Goal: Entertainment & Leisure: Consume media (video, audio)

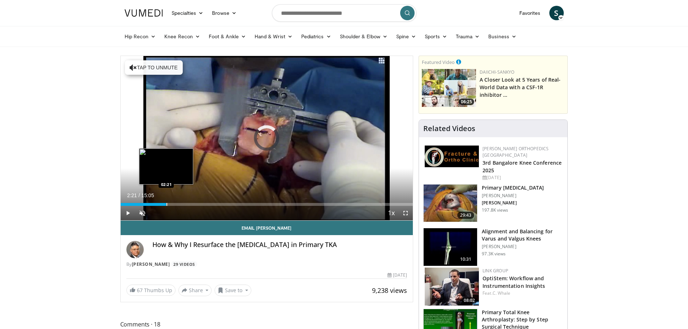
click at [166, 204] on div "Loaded : 6.61% 00:10 02:21" at bounding box center [267, 204] width 293 height 3
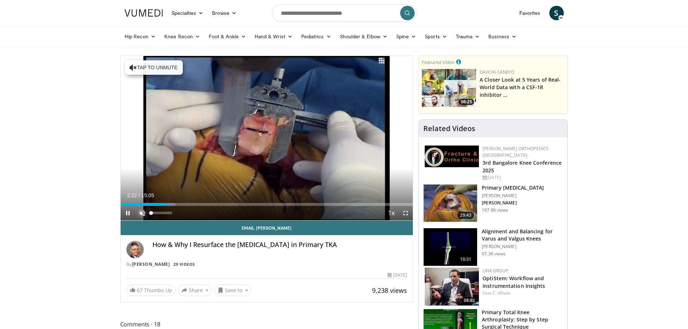
click at [143, 213] on span "Video Player" at bounding box center [142, 213] width 14 height 14
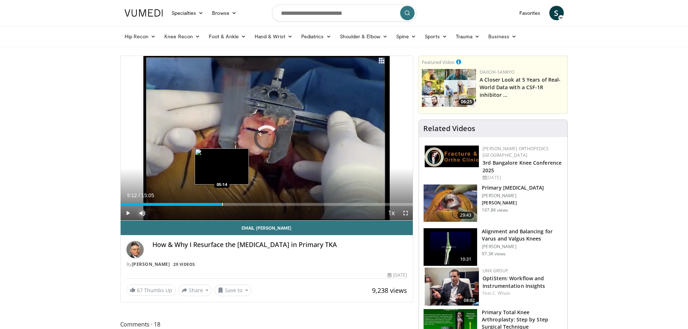
click at [222, 204] on div "Progress Bar" at bounding box center [222, 204] width 1 height 3
click at [240, 204] on div "Progress Bar" at bounding box center [240, 204] width 1 height 3
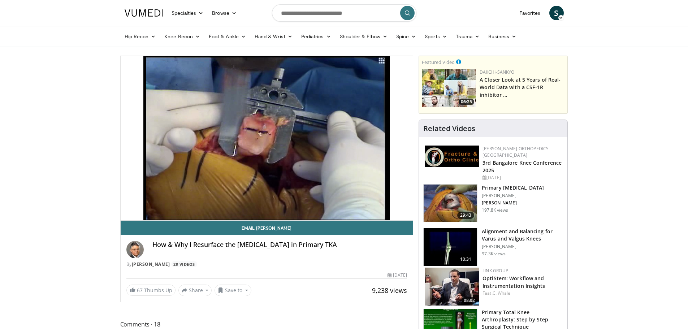
click at [256, 204] on div "10 seconds Tap to unmute" at bounding box center [267, 138] width 293 height 164
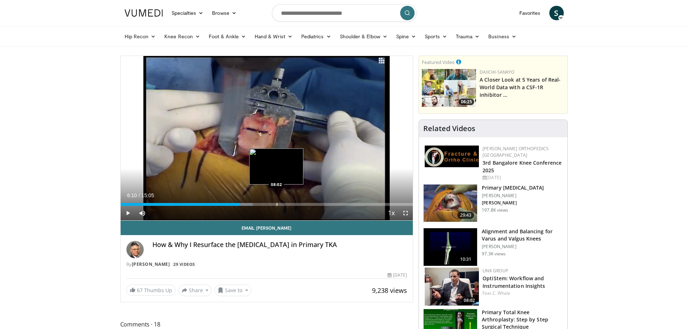
click at [277, 204] on div "Progress Bar" at bounding box center [277, 204] width 1 height 3
click at [407, 213] on span "Video Player" at bounding box center [405, 213] width 14 height 14
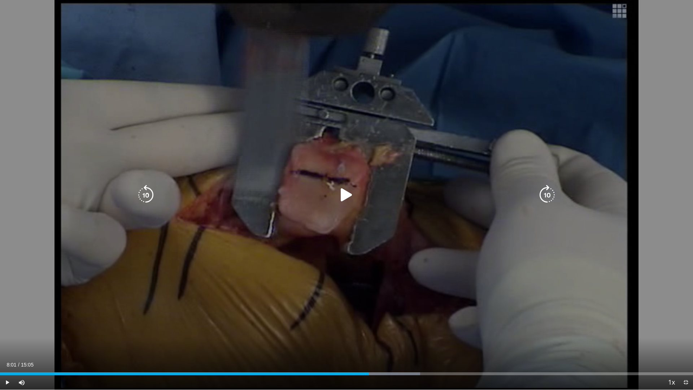
click at [335, 194] on div "Video Player" at bounding box center [347, 195] width 416 height 14
click at [343, 195] on icon "Video Player" at bounding box center [347, 195] width 20 height 20
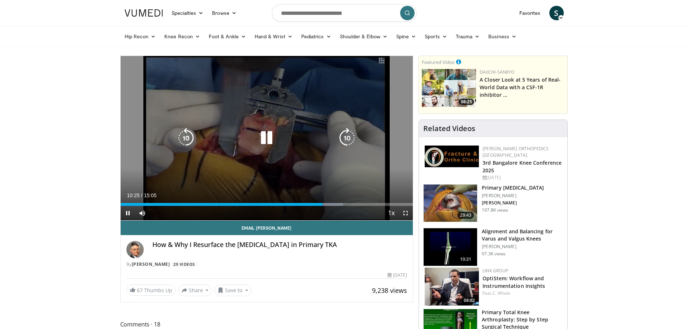
click at [270, 139] on icon "Video Player" at bounding box center [266, 138] width 20 height 20
click at [268, 135] on icon "Video Player" at bounding box center [266, 138] width 20 height 20
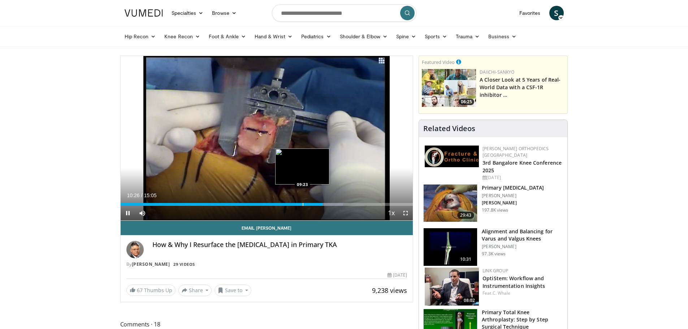
click at [303, 204] on div "Progress Bar" at bounding box center [303, 204] width 1 height 3
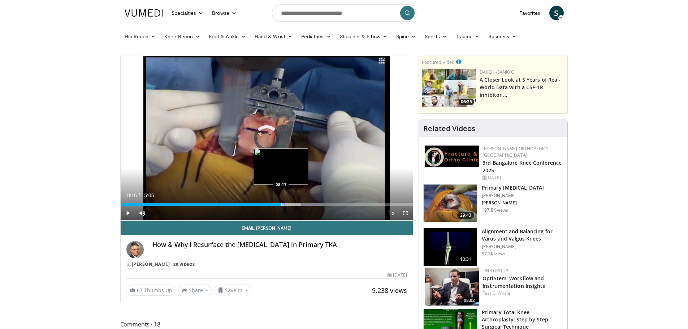
click at [281, 204] on div "09:23" at bounding box center [201, 204] width 160 height 3
click at [276, 205] on div "Progress Bar" at bounding box center [276, 204] width 1 height 3
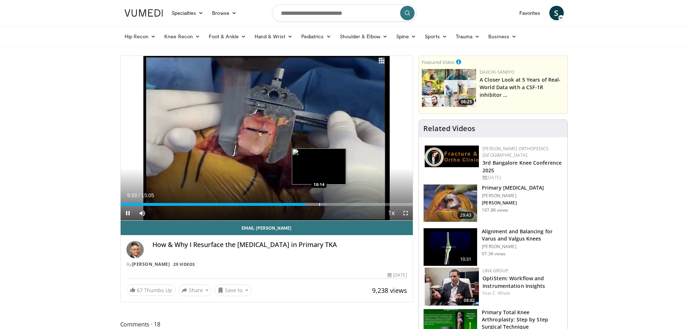
click at [319, 205] on div "Progress Bar" at bounding box center [319, 204] width 1 height 3
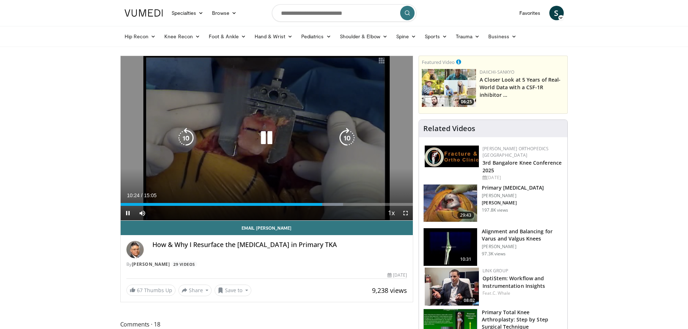
click at [266, 140] on icon "Video Player" at bounding box center [266, 138] width 20 height 20
click at [264, 133] on icon "Video Player" at bounding box center [266, 138] width 20 height 20
click at [266, 139] on icon "Video Player" at bounding box center [266, 138] width 20 height 20
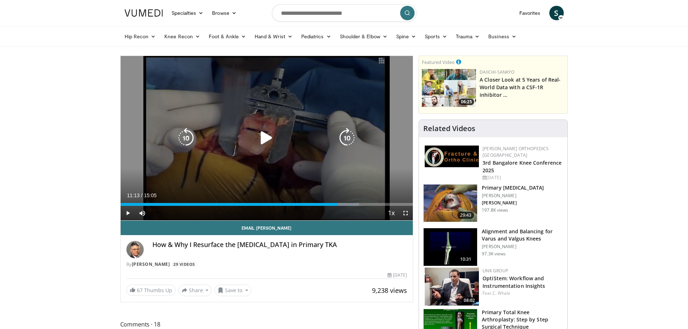
click at [267, 139] on icon "Video Player" at bounding box center [266, 138] width 20 height 20
click at [268, 138] on icon "Video Player" at bounding box center [266, 138] width 20 height 20
